Goal: Check status

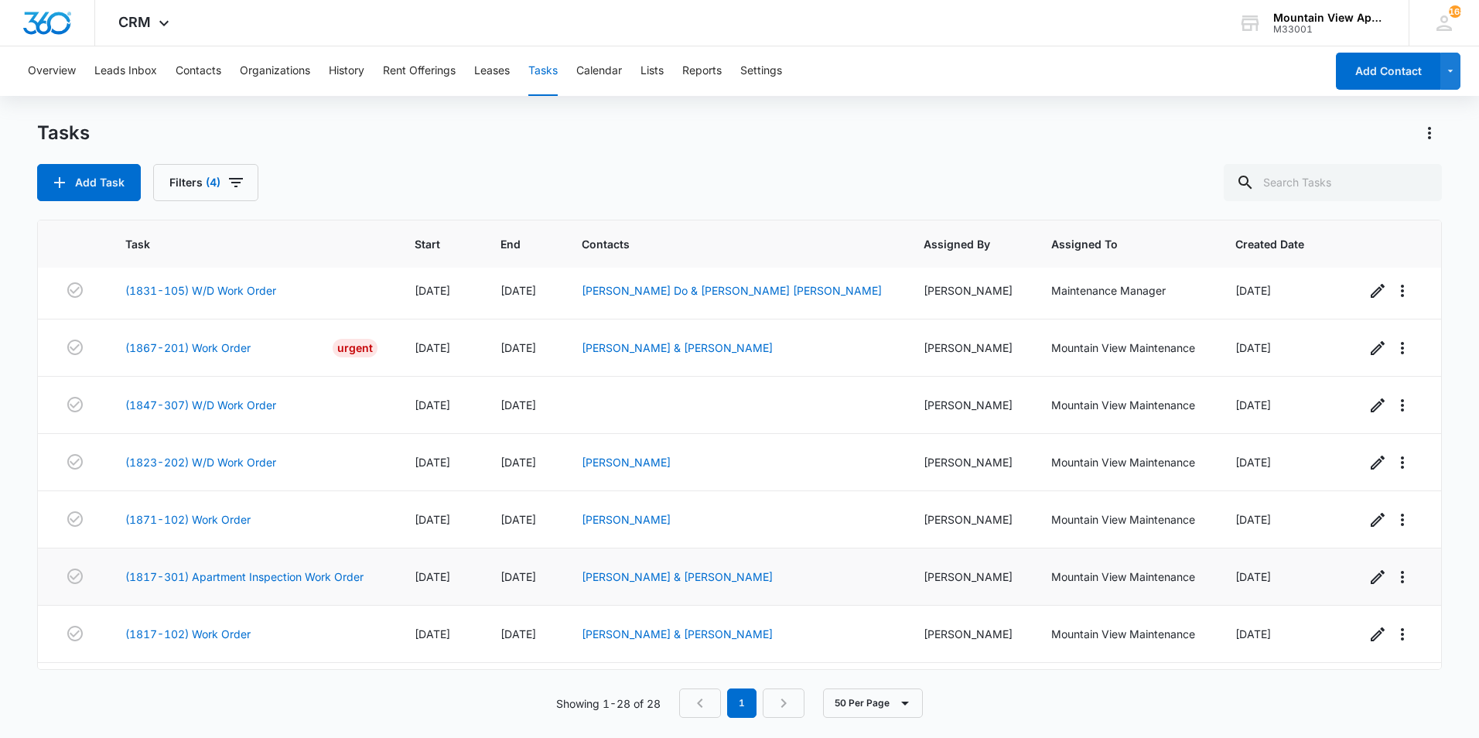
scroll to position [1124, 0]
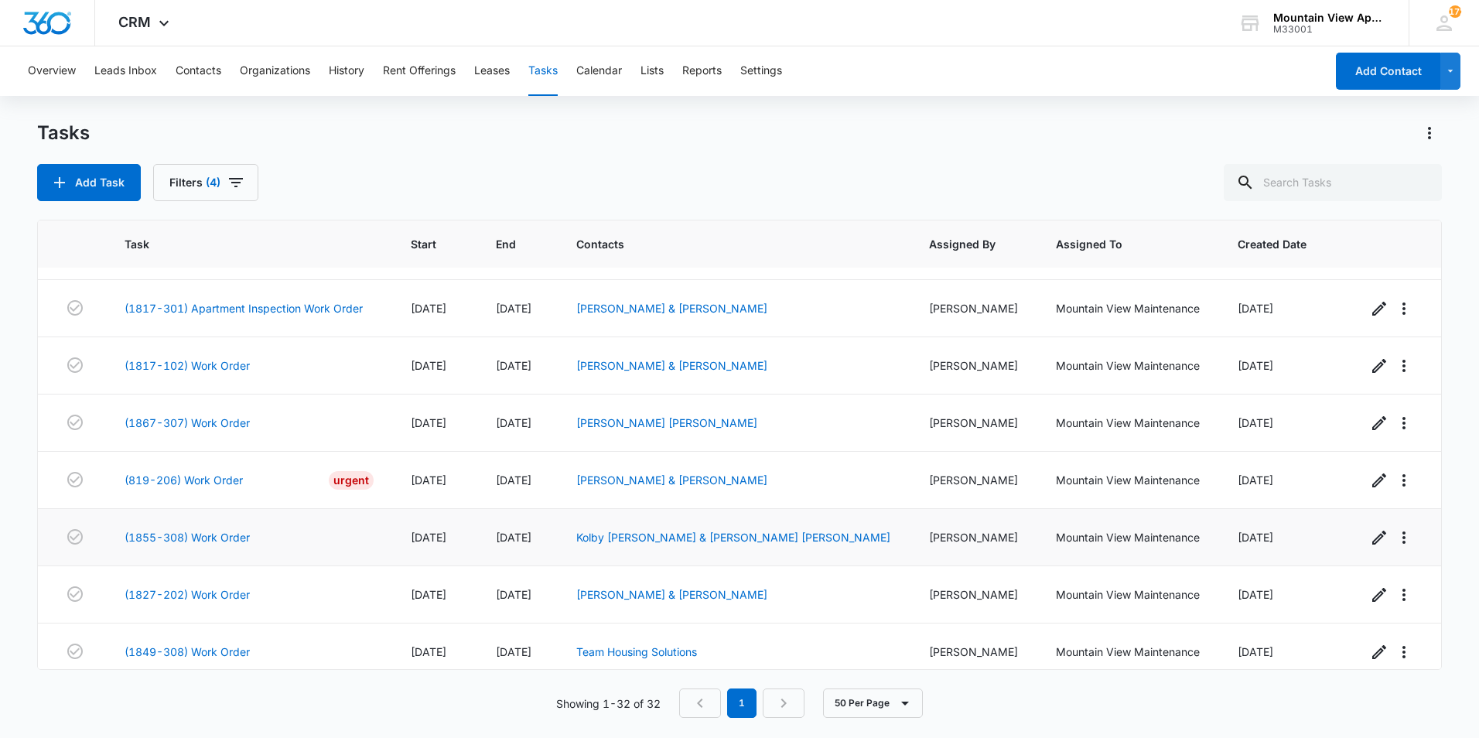
scroll to position [1431, 0]
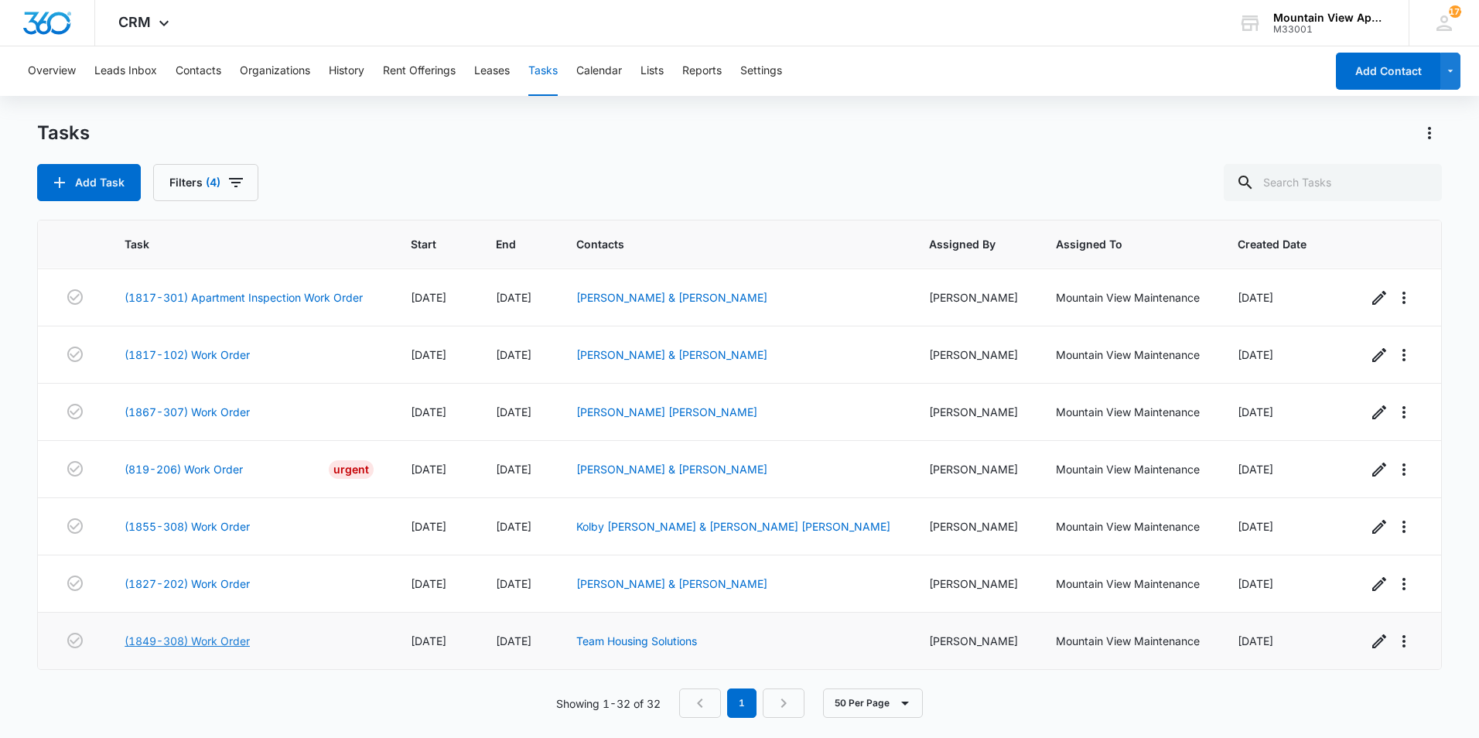
click at [198, 638] on link "(1849-308) Work Order" at bounding box center [187, 641] width 125 height 16
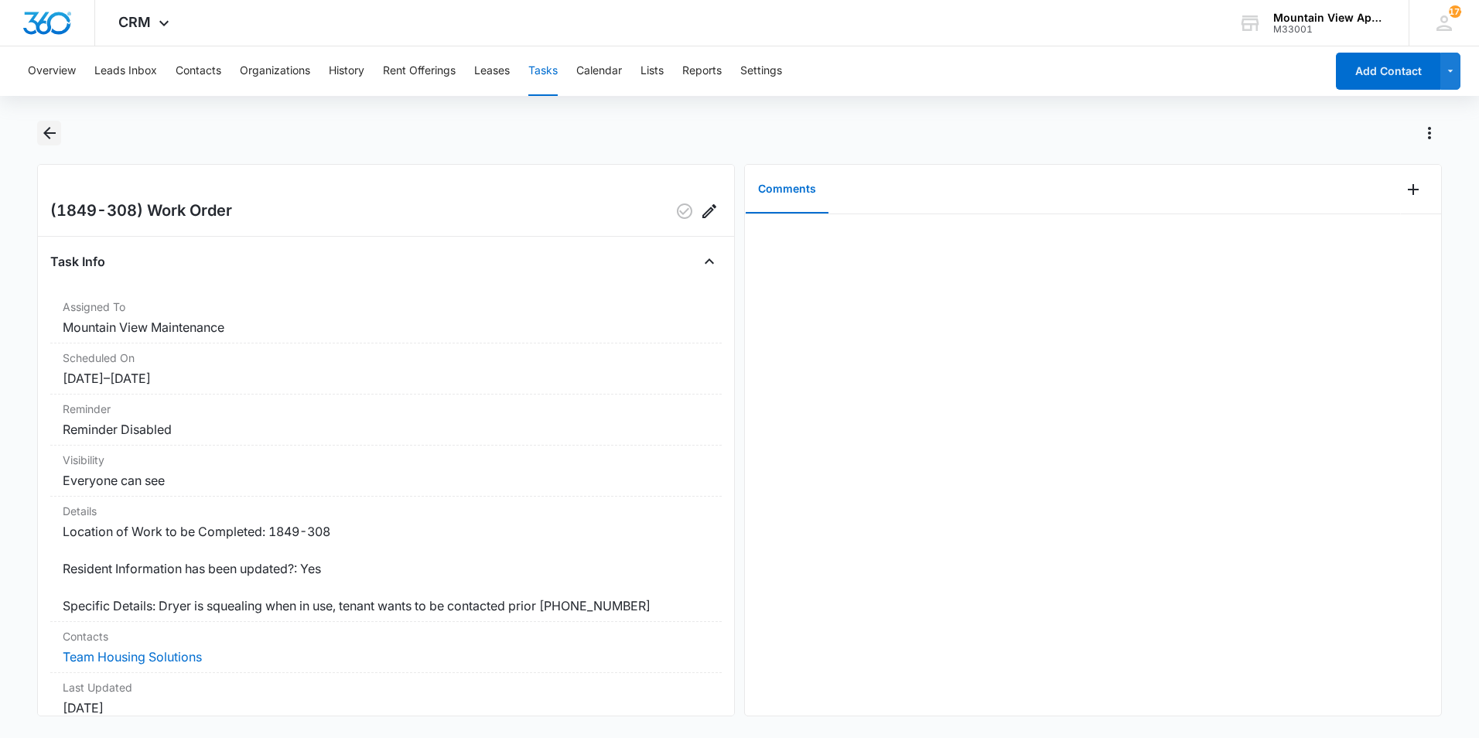
click at [56, 135] on icon "Back" at bounding box center [49, 133] width 19 height 19
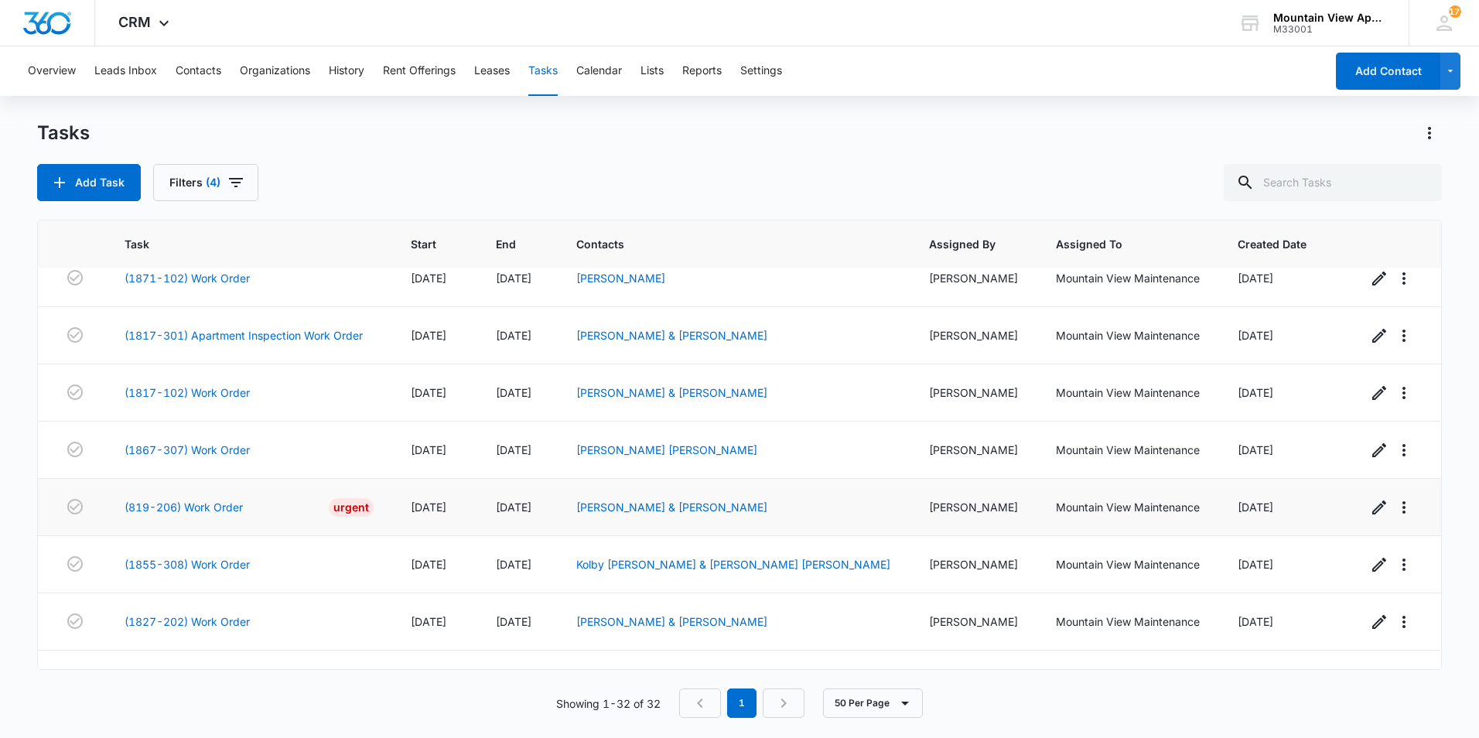
scroll to position [1431, 0]
